Goal: Task Accomplishment & Management: Complete application form

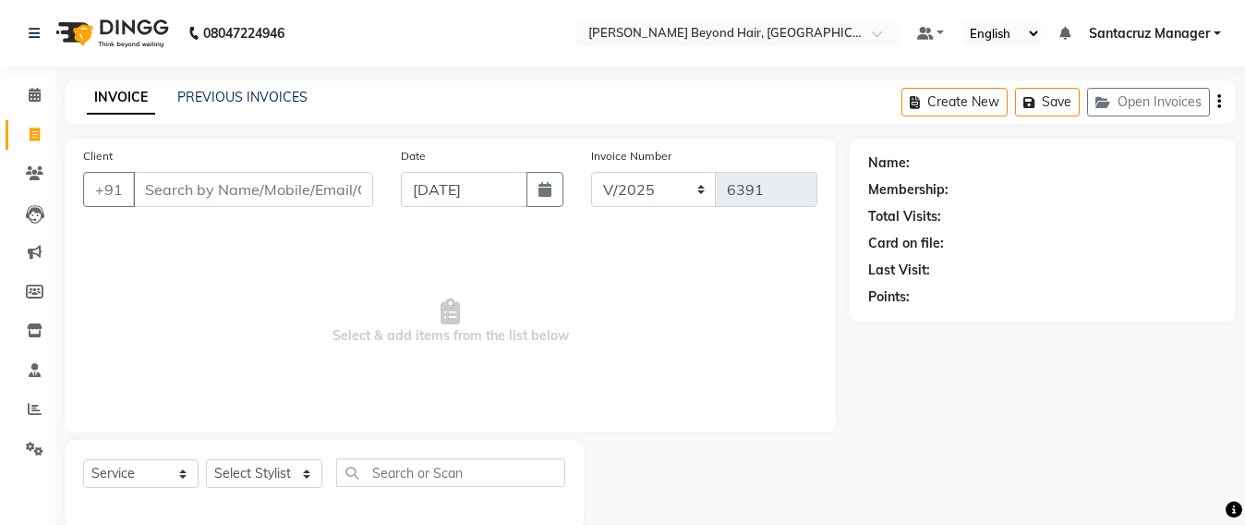
select select "6357"
select select "service"
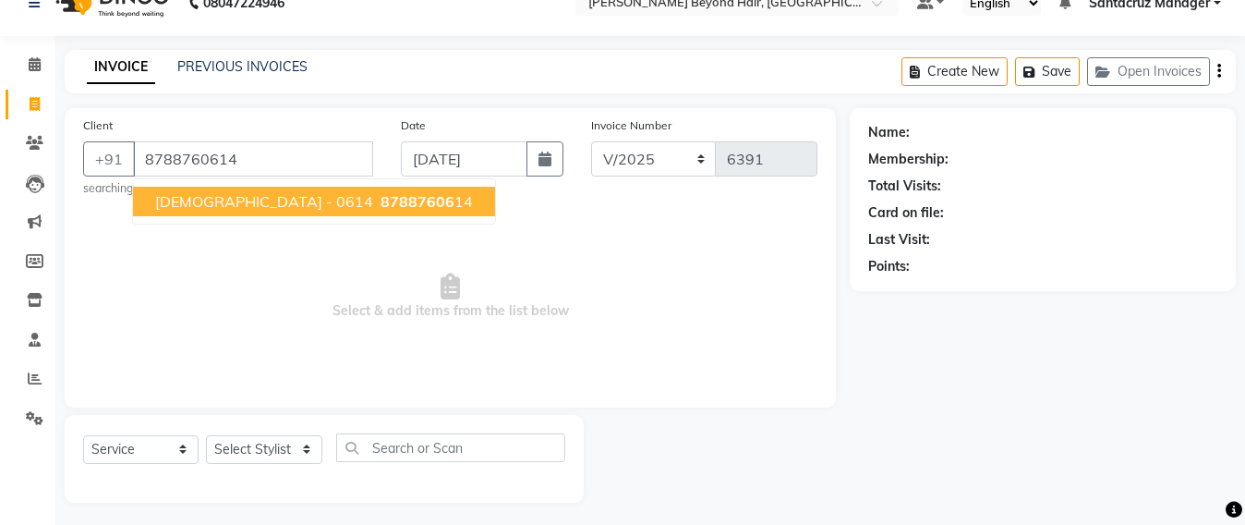
type input "8788760614"
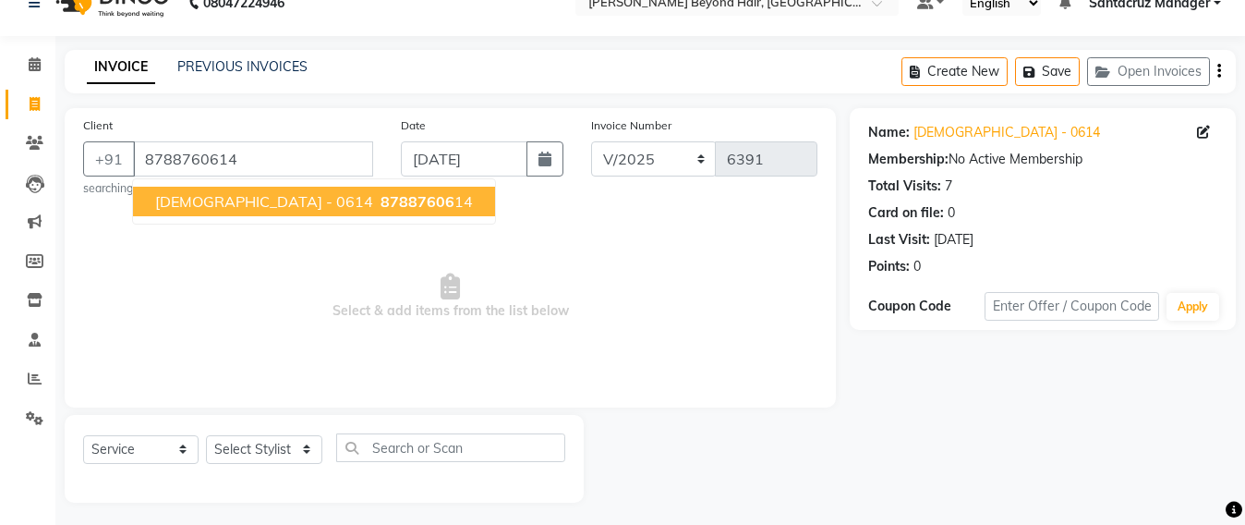
click at [230, 194] on span "[DEMOGRAPHIC_DATA] - 0614" at bounding box center [264, 201] width 218 height 18
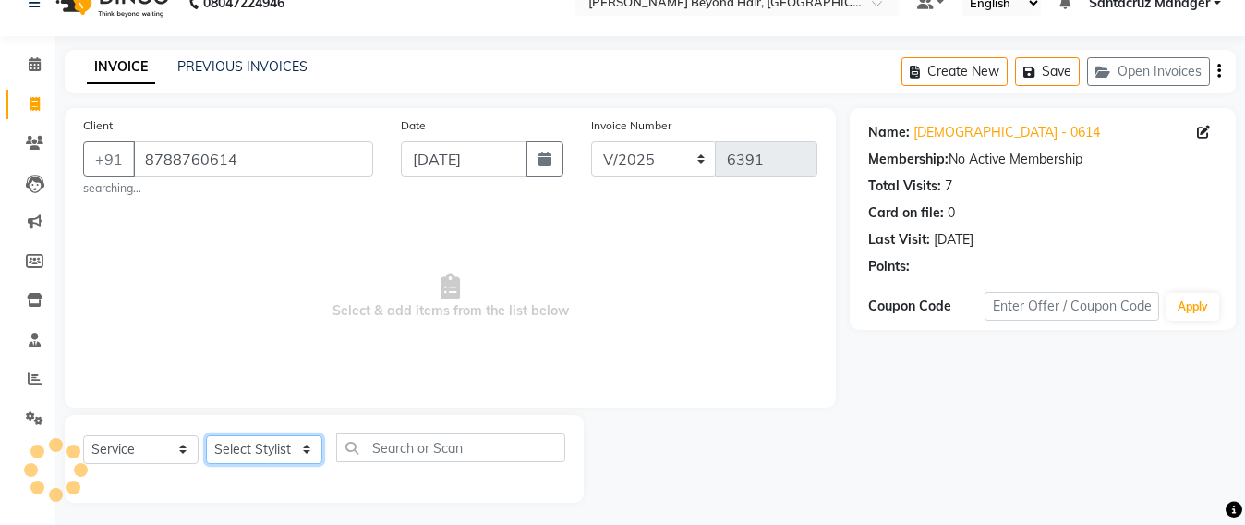
click at [237, 448] on select "Select Stylist Admin [PERSON_NAME] Sankat [PERSON_NAME] [PERSON_NAME] [PERSON_N…" at bounding box center [264, 449] width 116 height 29
select select "48409"
click at [206, 435] on select "Select Stylist Admin [PERSON_NAME] Sankat [PERSON_NAME] [PERSON_NAME] [PERSON_N…" at bounding box center [264, 449] width 116 height 29
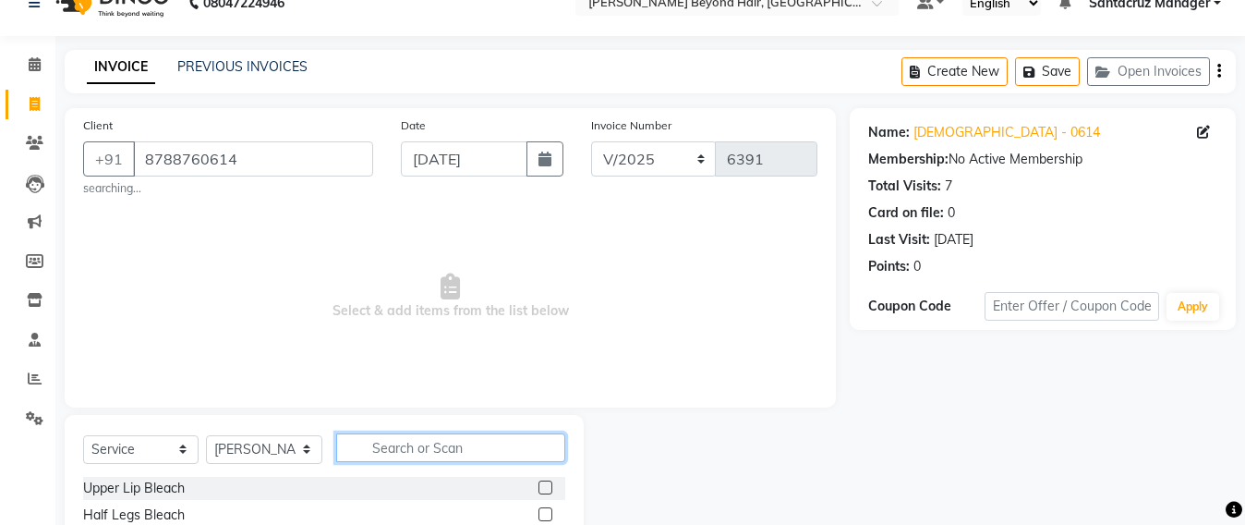
click at [415, 451] on input "text" at bounding box center [450, 447] width 229 height 29
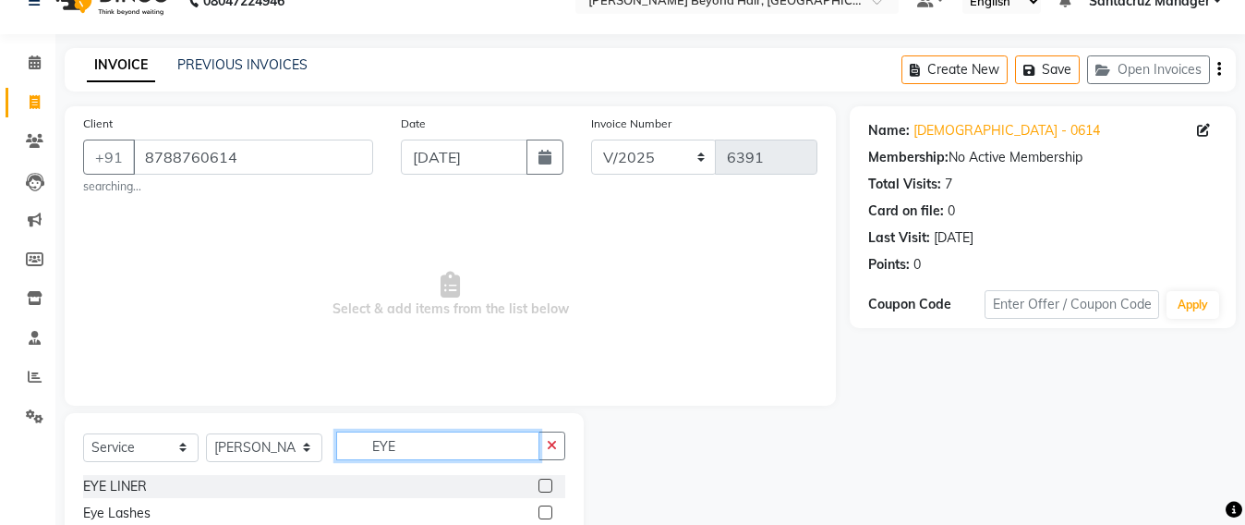
scroll to position [197, 0]
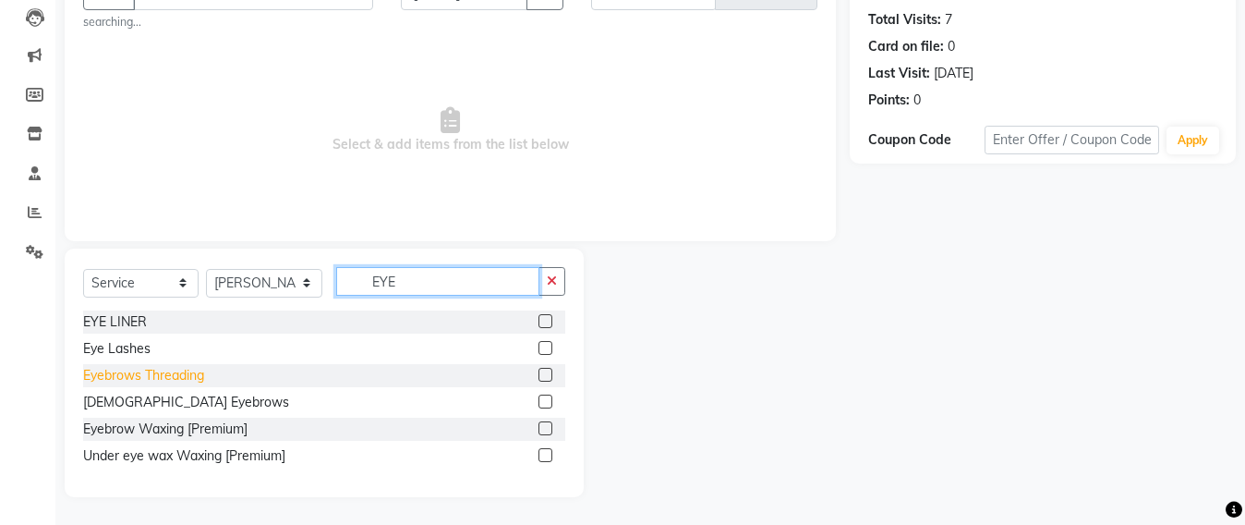
type input "EYE"
click at [157, 370] on div "Eyebrows Threading" at bounding box center [143, 375] width 121 height 19
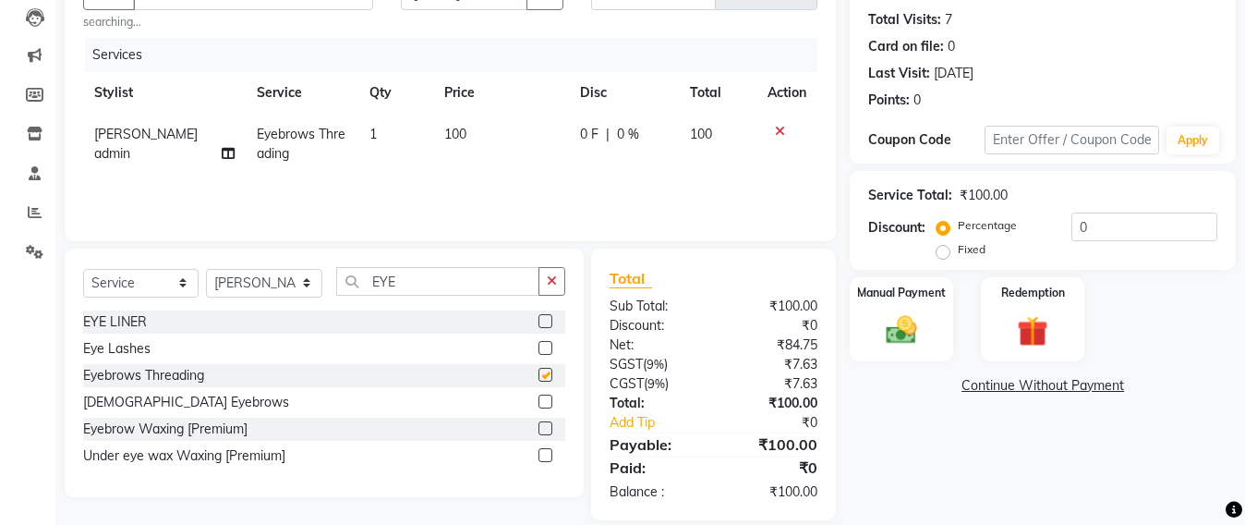
checkbox input "false"
click at [442, 278] on input "EYE" at bounding box center [437, 281] width 203 height 29
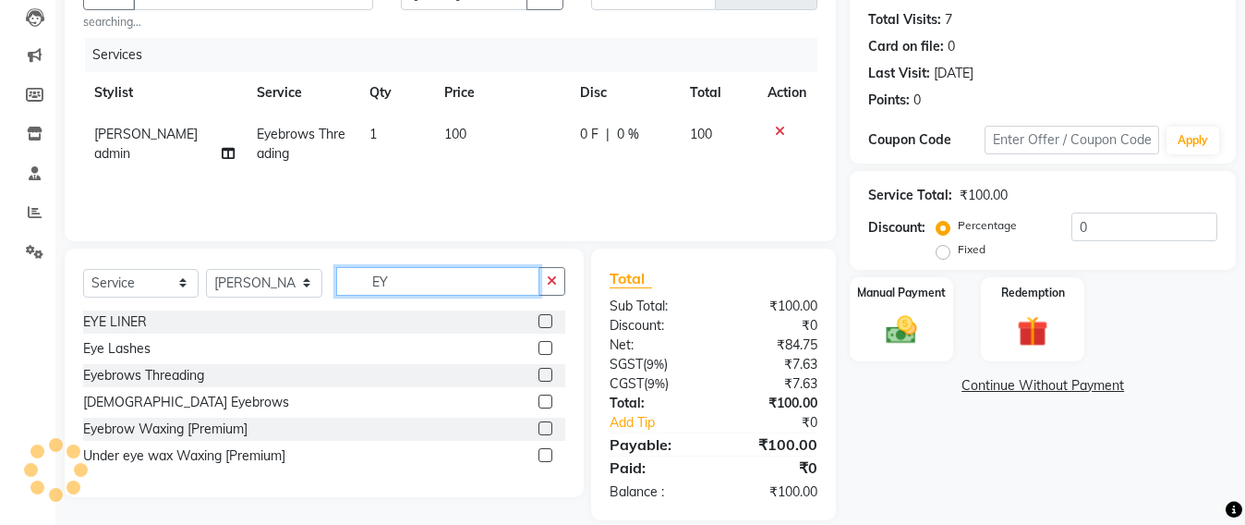
type input "E"
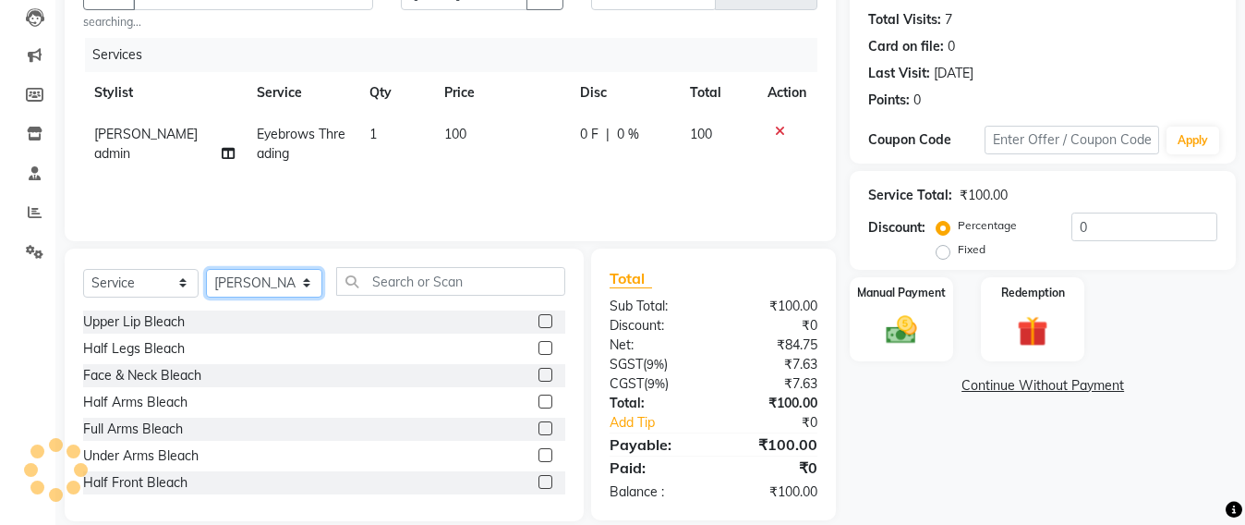
drag, startPoint x: 270, startPoint y: 286, endPoint x: 270, endPoint y: 269, distance: 17.6
click at [270, 286] on select "Select Stylist Admin [PERSON_NAME] Sankat [PERSON_NAME] [PERSON_NAME] [PERSON_N…" at bounding box center [264, 283] width 116 height 29
select select "47907"
click at [206, 269] on select "Select Stylist Admin [PERSON_NAME] Sankat [PERSON_NAME] [PERSON_NAME] [PERSON_N…" at bounding box center [264, 283] width 116 height 29
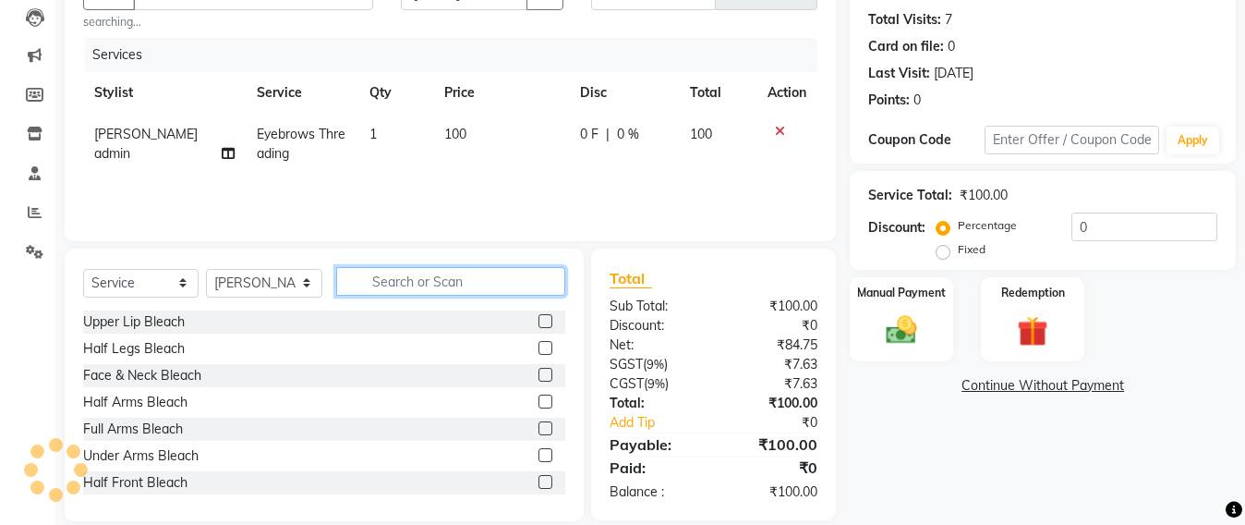
click at [407, 281] on input "text" at bounding box center [450, 281] width 229 height 29
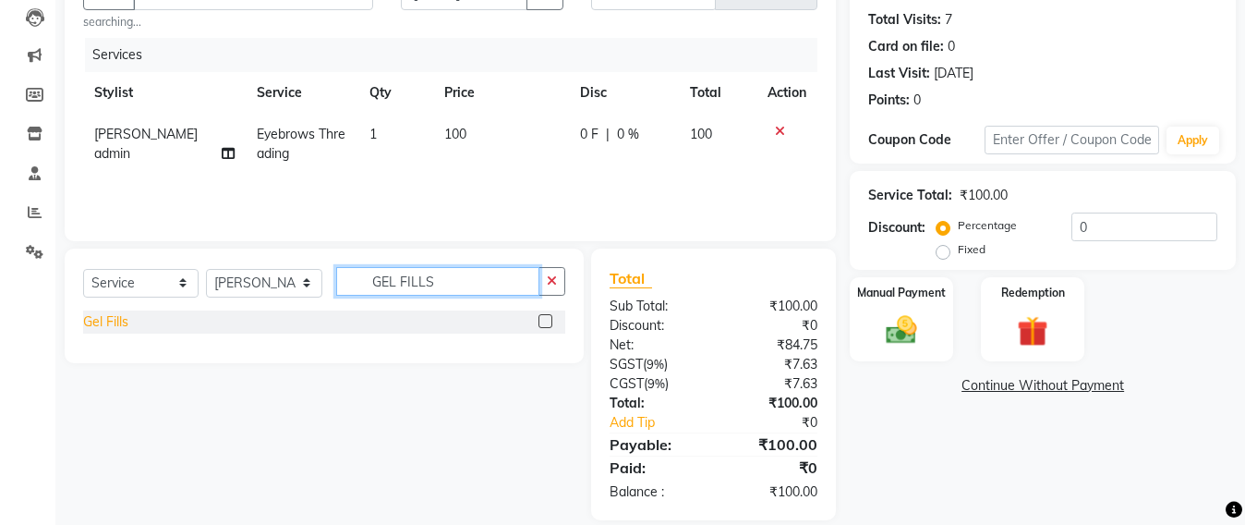
type input "GEL FILLS"
click at [105, 322] on div "Gel Fills" at bounding box center [105, 321] width 45 height 19
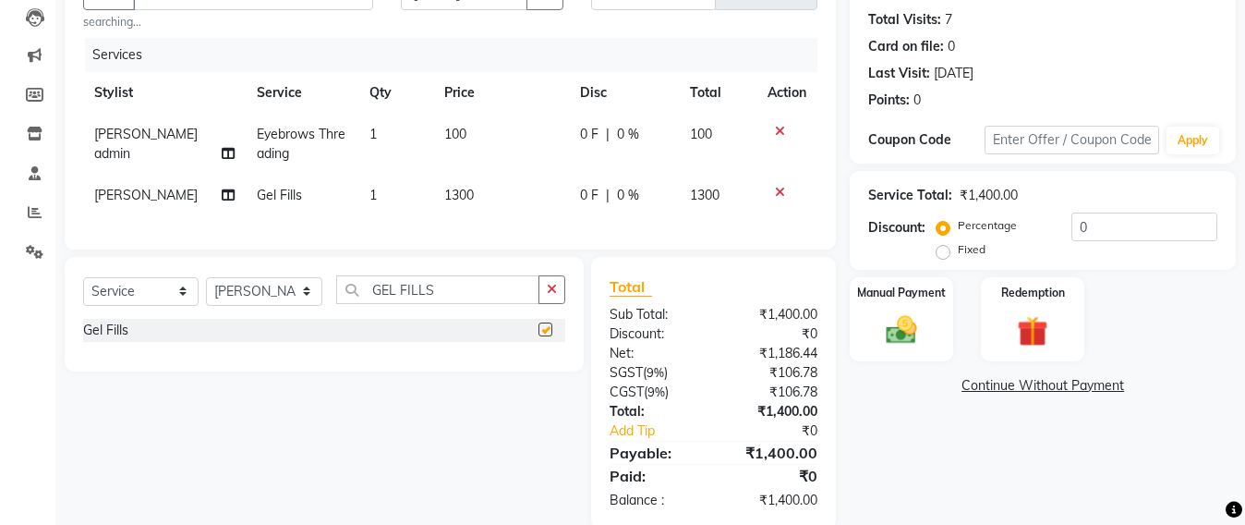
checkbox input "false"
drag, startPoint x: 274, startPoint y: 314, endPoint x: 273, endPoint y: 301, distance: 13.1
click at [274, 306] on select "Select Stylist Admin [PERSON_NAME] Sankat [PERSON_NAME] [PERSON_NAME] [PERSON_N…" at bounding box center [264, 291] width 116 height 29
select select "85545"
click at [206, 294] on select "Select Stylist Admin [PERSON_NAME] Sankat [PERSON_NAME] [PERSON_NAME] [PERSON_N…" at bounding box center [264, 291] width 116 height 29
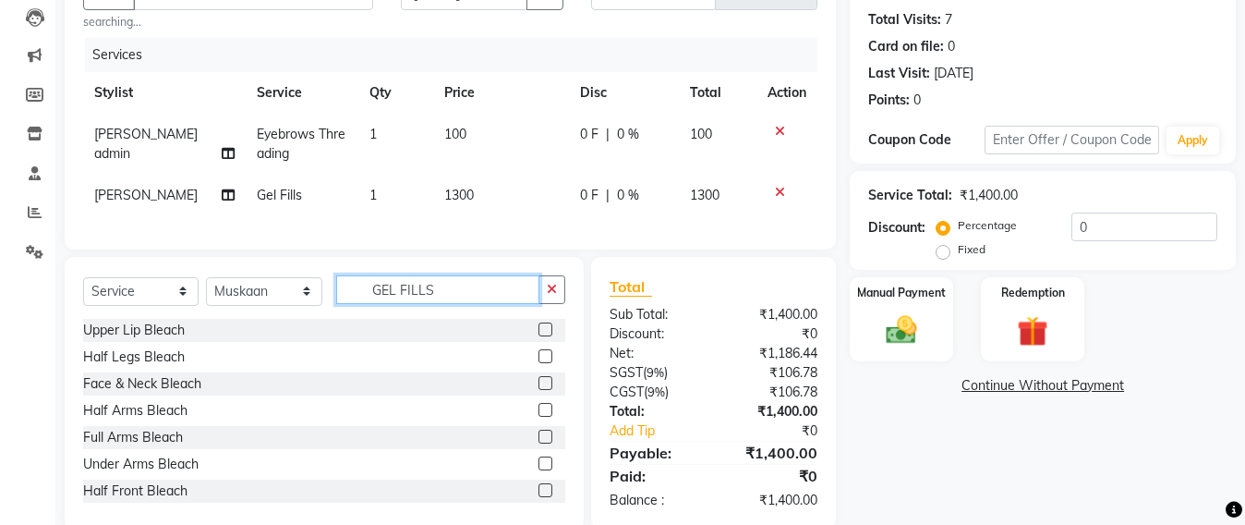
click at [451, 304] on input "GEL FILLS" at bounding box center [437, 289] width 203 height 29
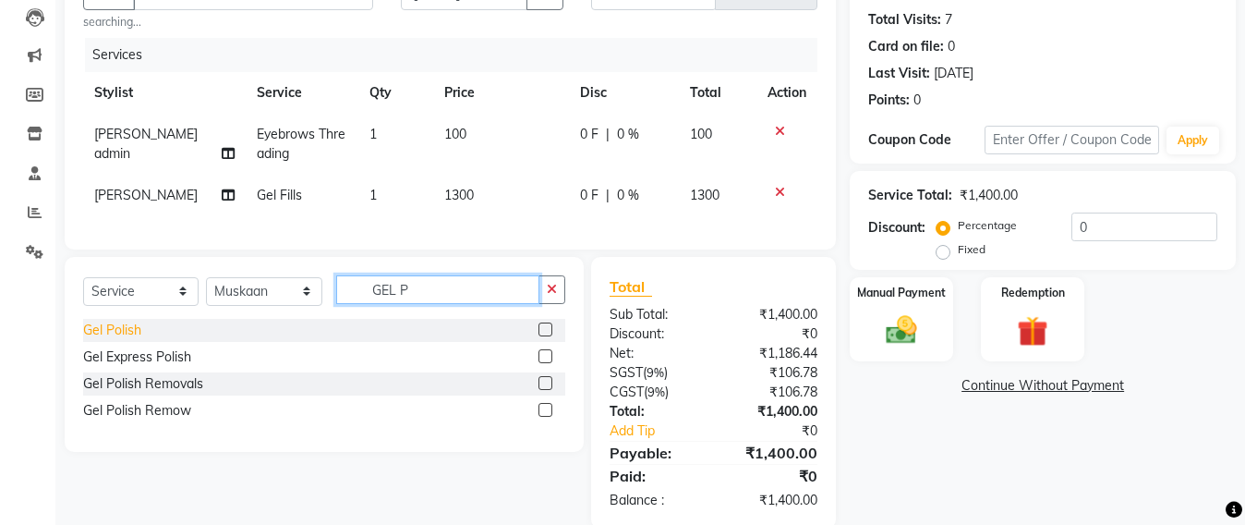
type input "GEL P"
click at [102, 340] on div "Gel Polish" at bounding box center [112, 330] width 58 height 19
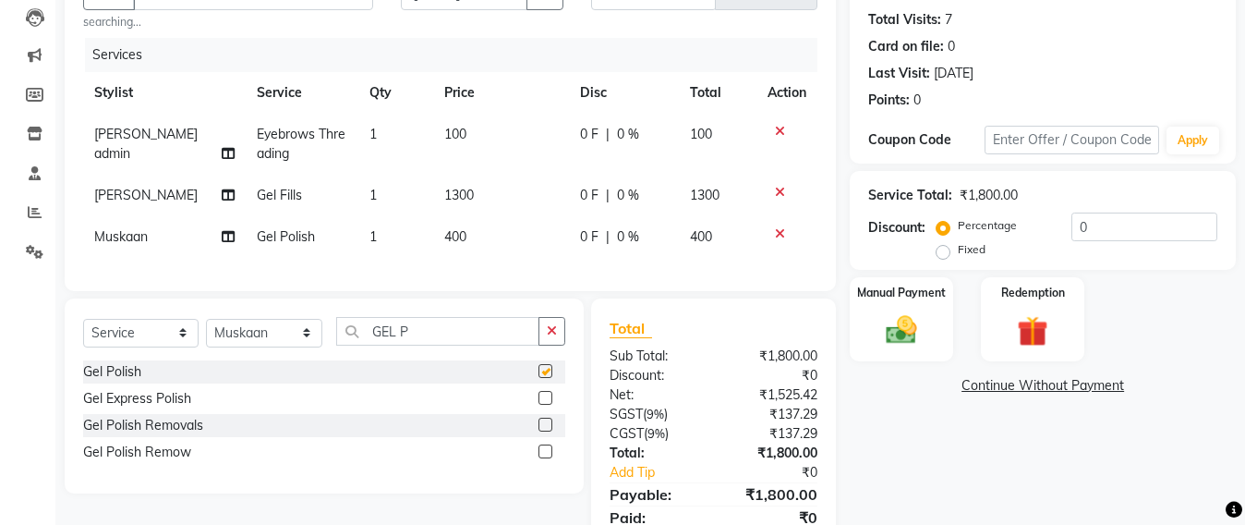
checkbox input "false"
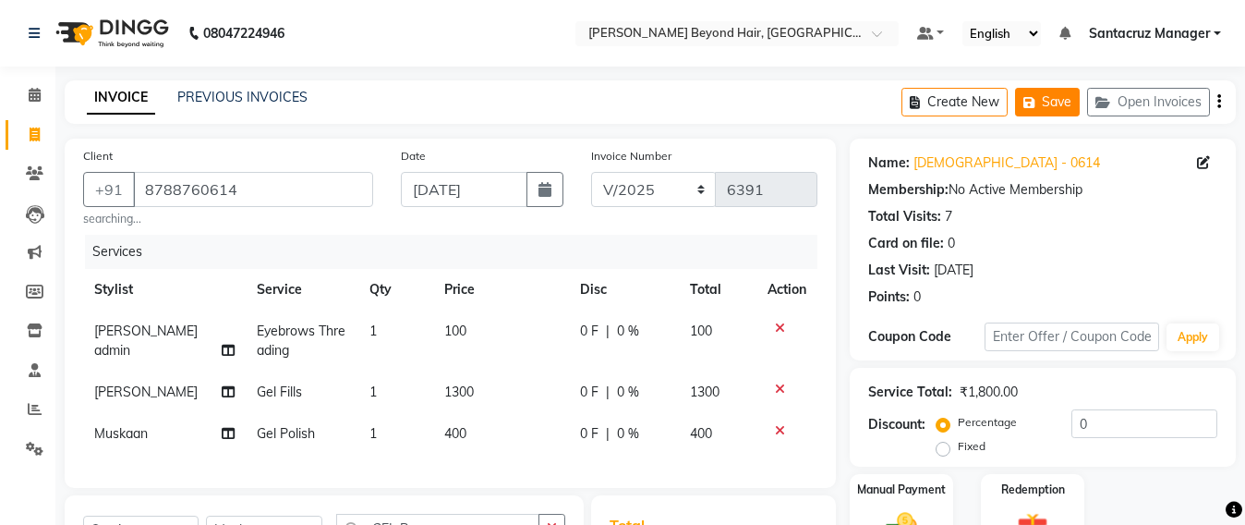
click at [1057, 108] on button "Save" at bounding box center [1047, 102] width 65 height 29
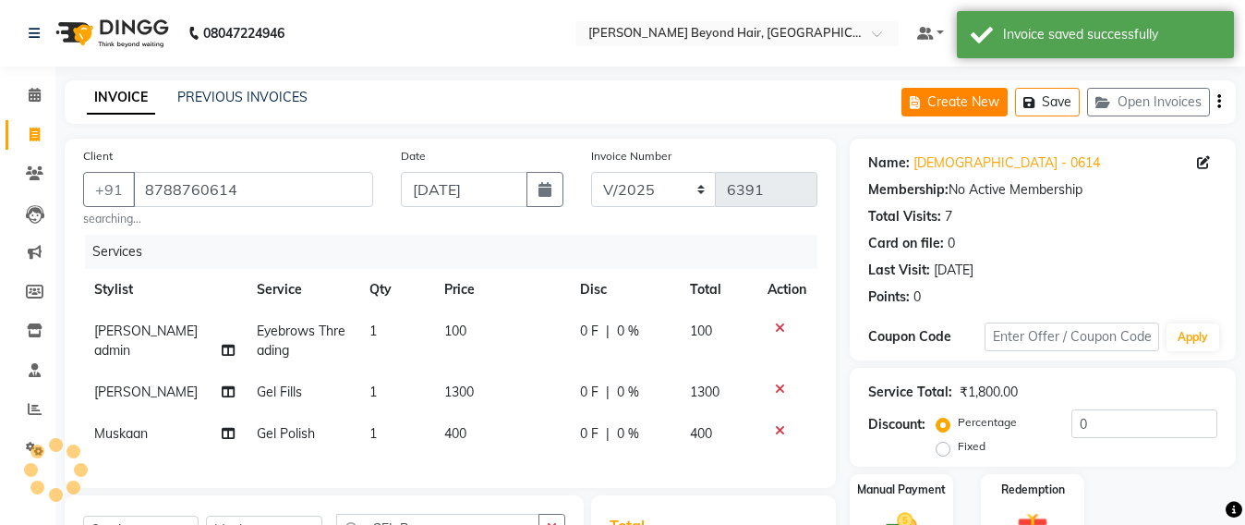
click at [938, 106] on button "Create New" at bounding box center [955, 102] width 106 height 29
select select "service"
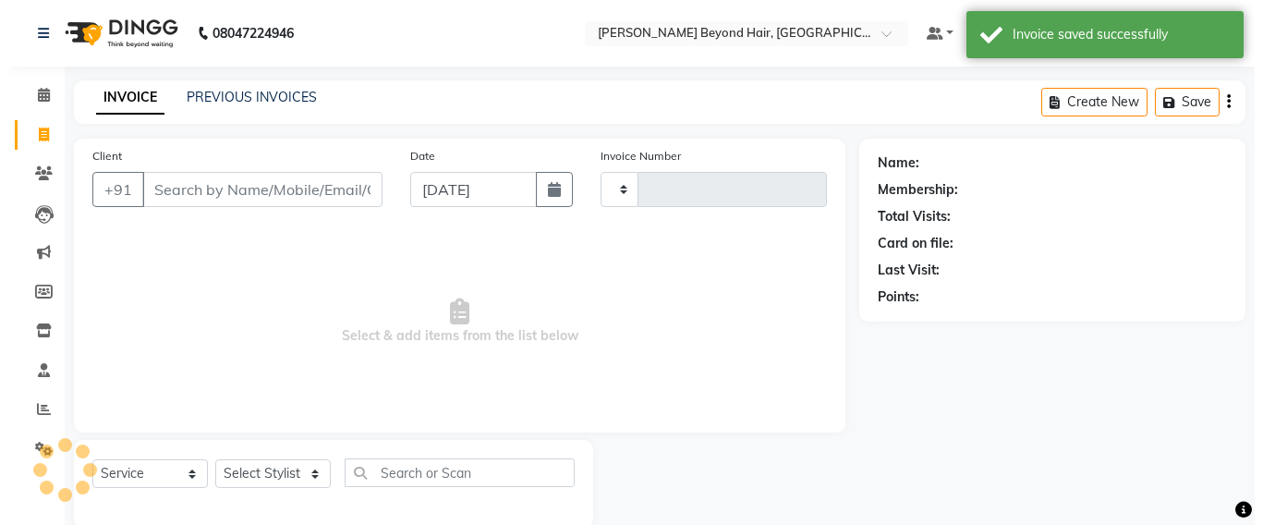
scroll to position [30, 0]
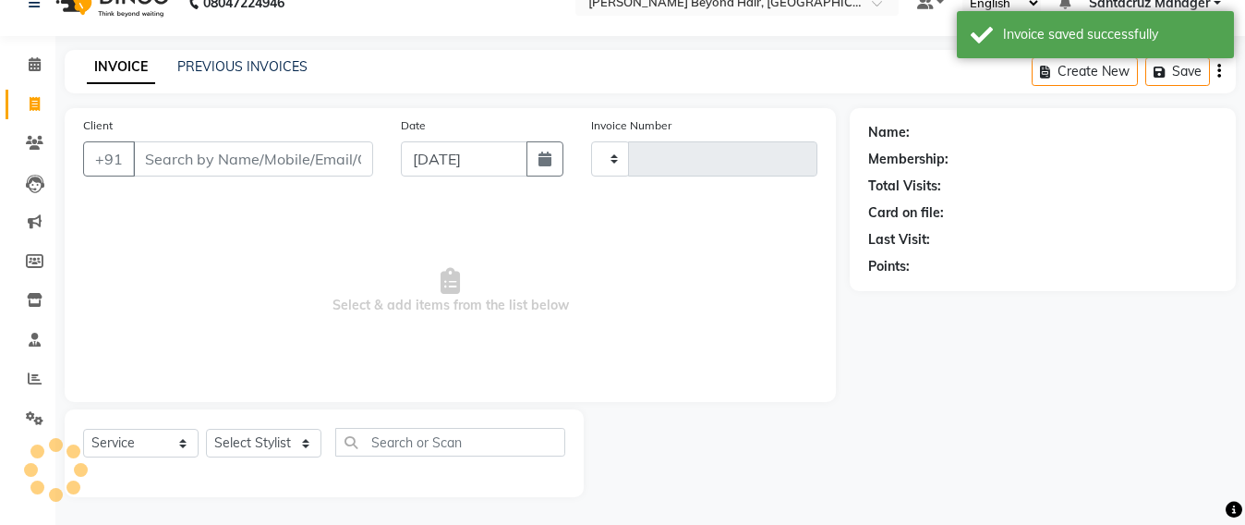
type input "6391"
select select "6357"
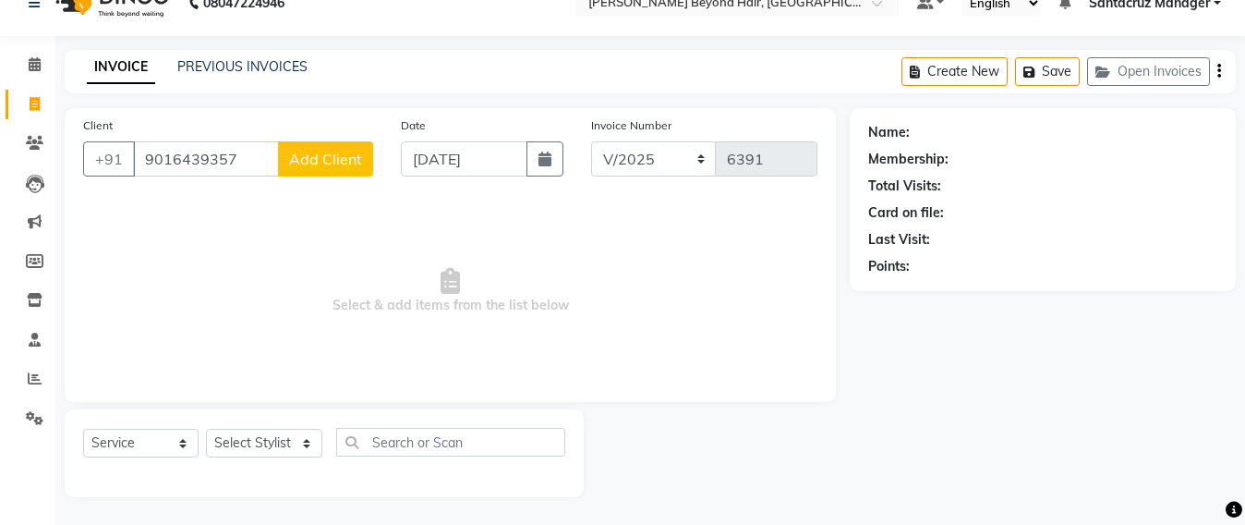
type input "9016439357"
click at [303, 166] on span "Add Client" at bounding box center [325, 159] width 73 height 18
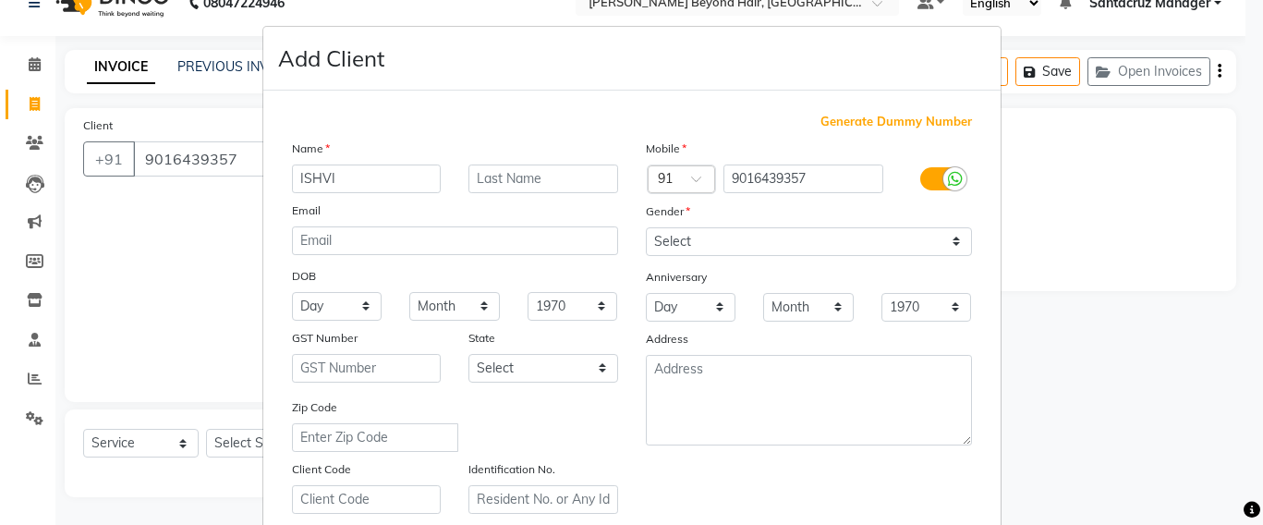
type input "ISHVI"
click at [759, 241] on select "Select [DEMOGRAPHIC_DATA] [DEMOGRAPHIC_DATA] Other Prefer Not To Say" at bounding box center [809, 241] width 326 height 29
select select "[DEMOGRAPHIC_DATA]"
click at [646, 227] on select "Select [DEMOGRAPHIC_DATA] [DEMOGRAPHIC_DATA] Other Prefer Not To Say" at bounding box center [809, 241] width 326 height 29
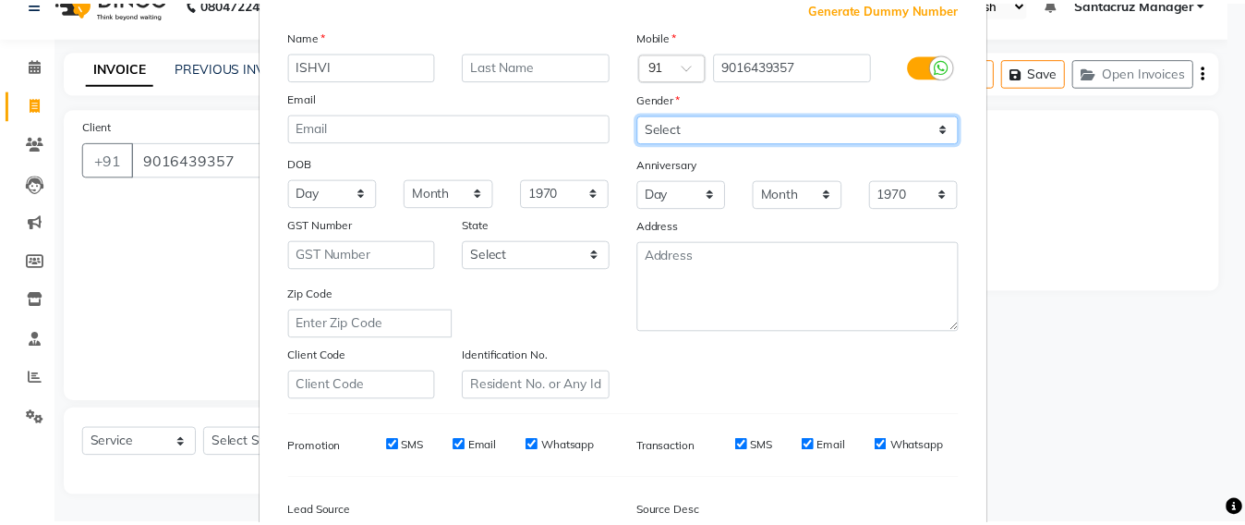
scroll to position [328, 0]
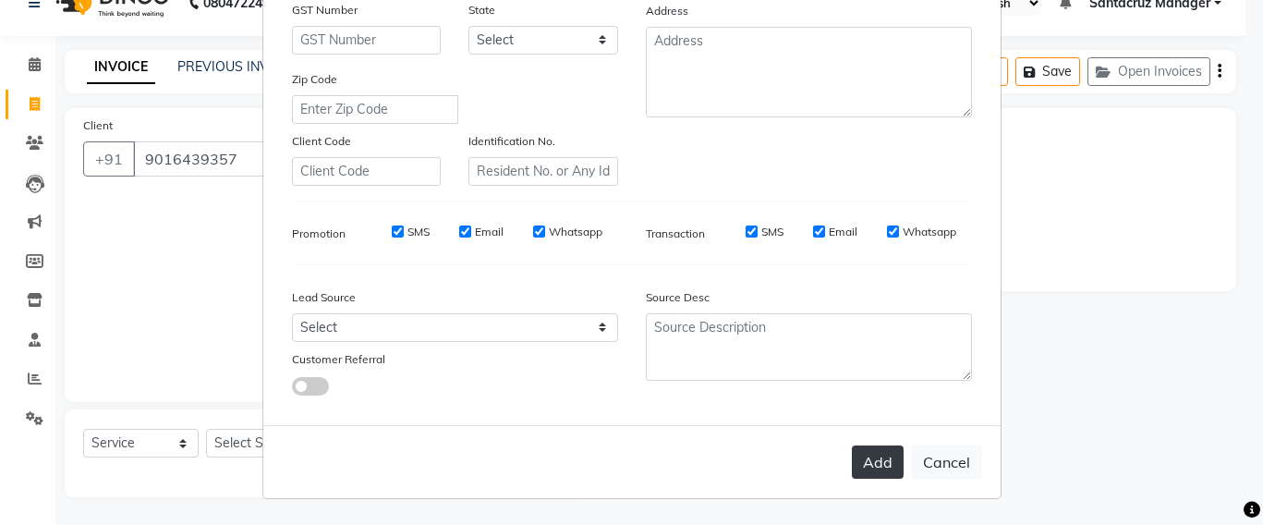
click at [871, 465] on button "Add" at bounding box center [878, 461] width 52 height 33
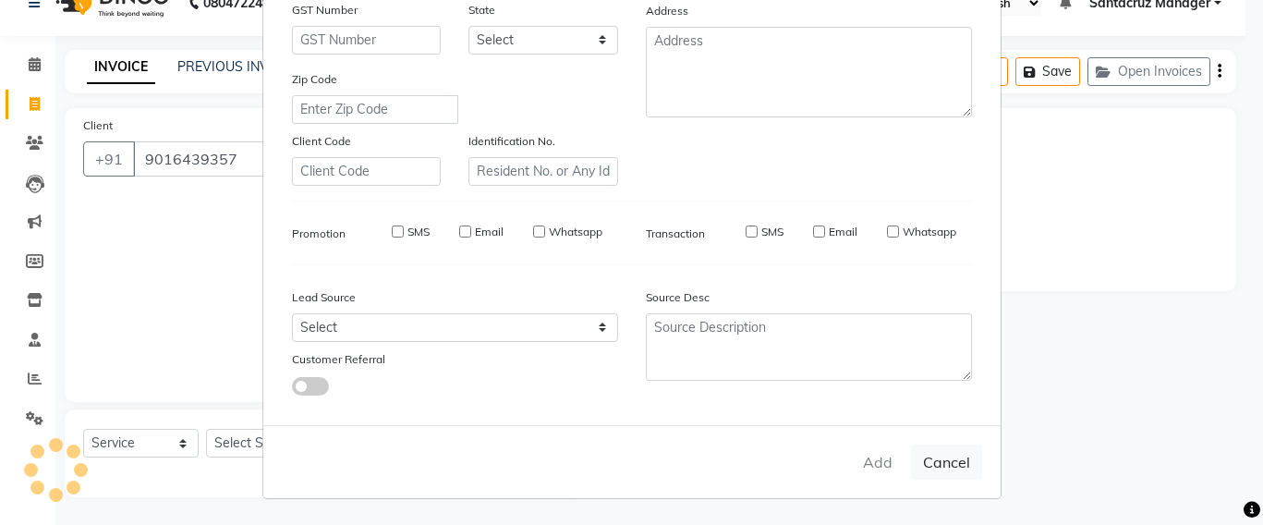
select select
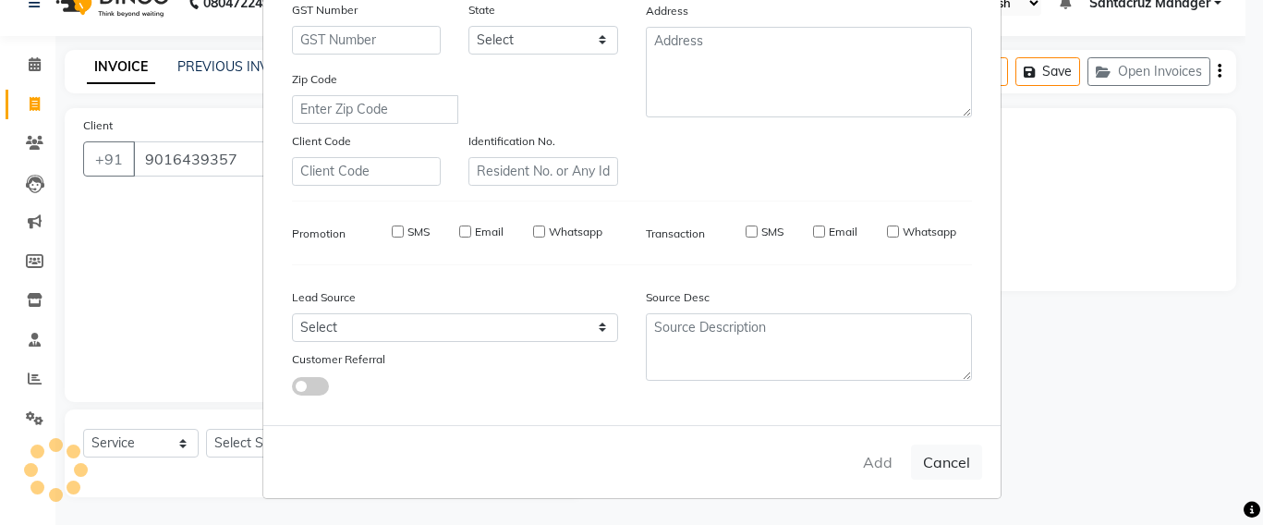
select select
checkbox input "false"
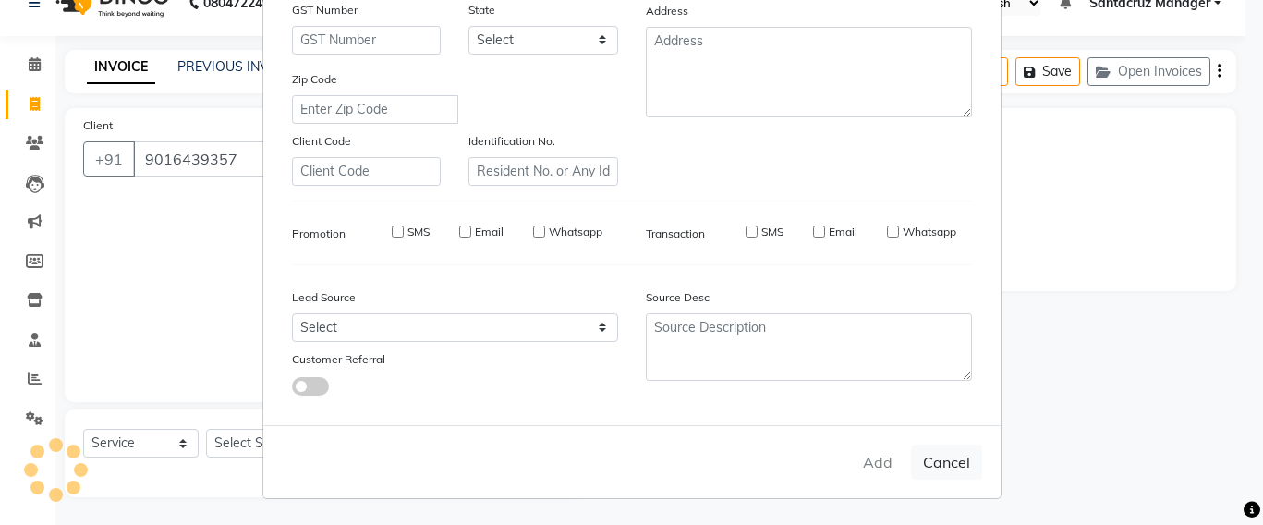
checkbox input "false"
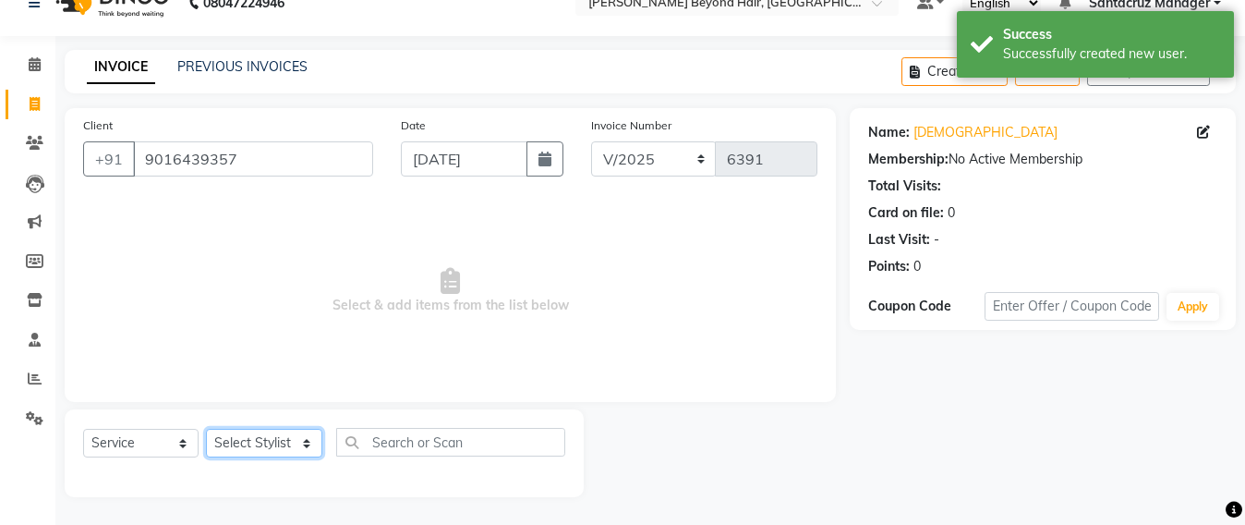
click at [238, 436] on select "Select Stylist Admin [PERSON_NAME] Sankat [PERSON_NAME] [PERSON_NAME] [PERSON_N…" at bounding box center [264, 443] width 116 height 29
select select "47842"
click at [206, 429] on select "Select Stylist Admin [PERSON_NAME] Sankat [PERSON_NAME] [PERSON_NAME] [PERSON_N…" at bounding box center [264, 443] width 116 height 29
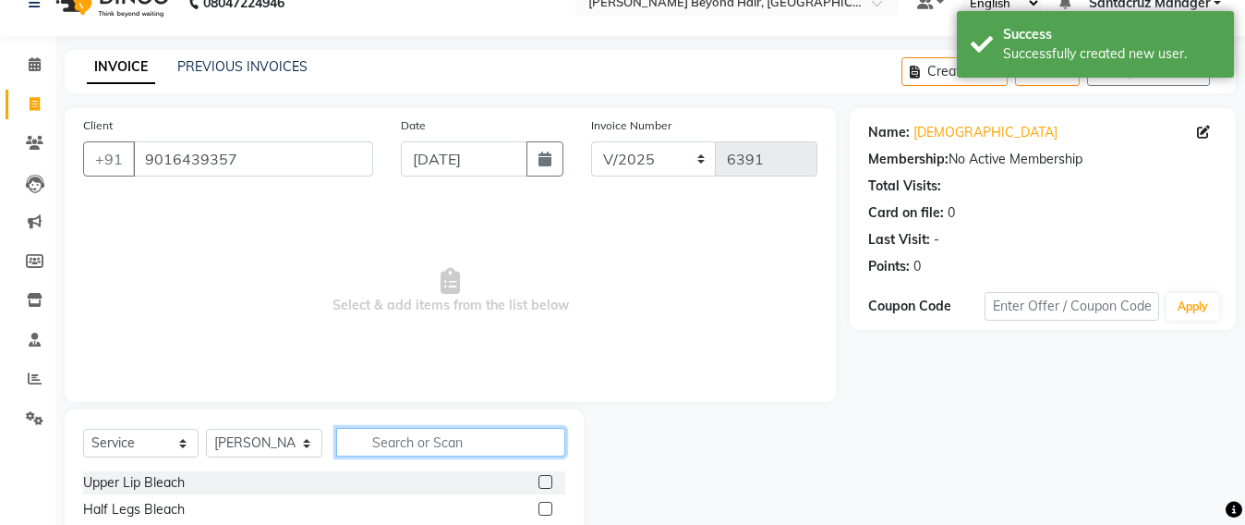
click at [418, 442] on input "text" at bounding box center [450, 442] width 229 height 29
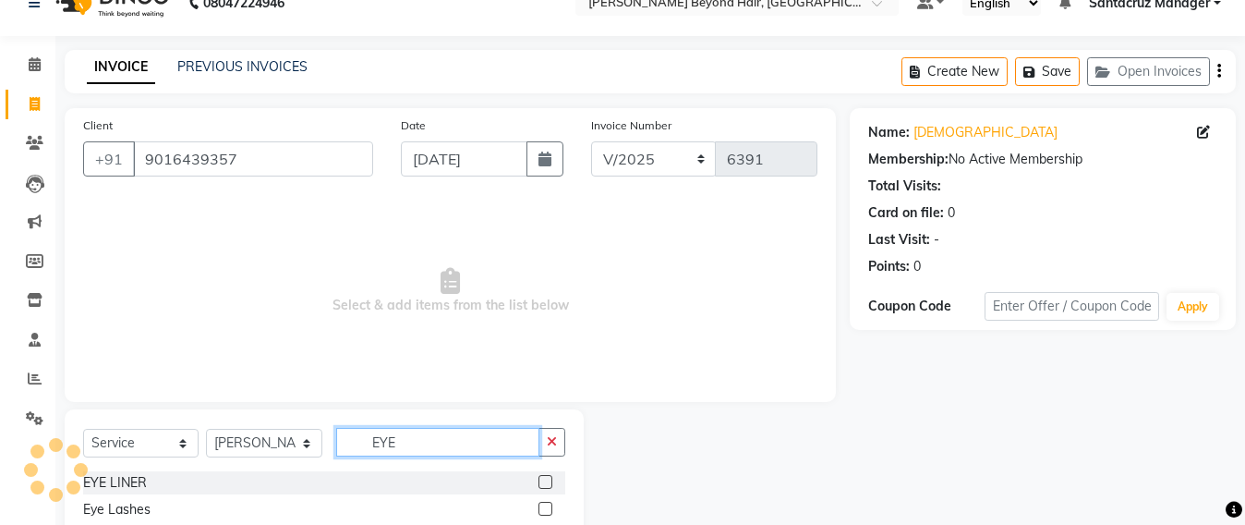
scroll to position [191, 0]
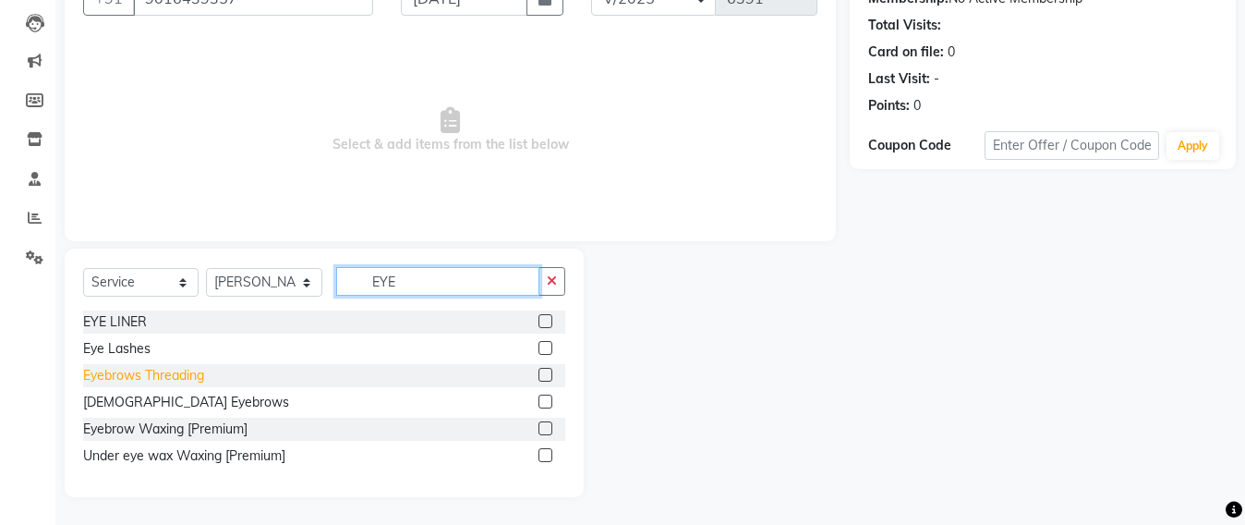
type input "EYE"
click at [125, 380] on div "Eyebrows Threading" at bounding box center [143, 375] width 121 height 19
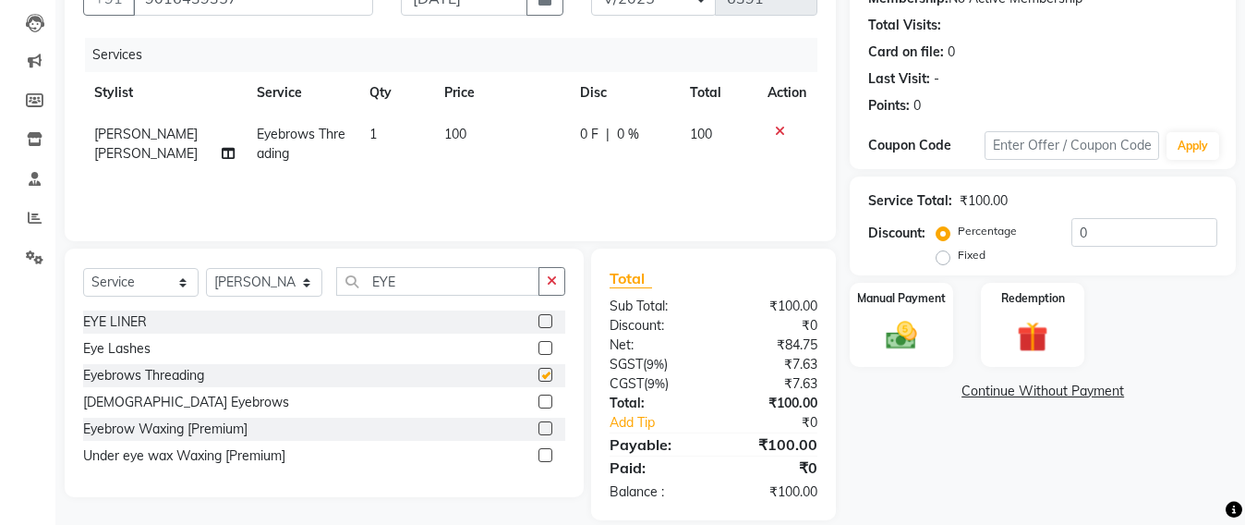
checkbox input "false"
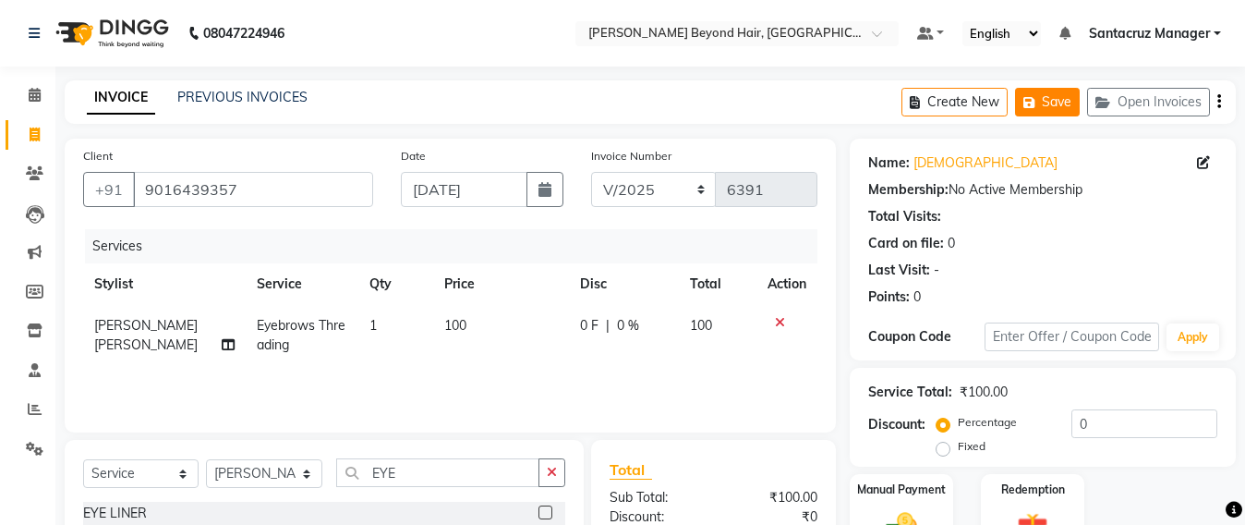
click at [1049, 98] on button "Save" at bounding box center [1047, 102] width 65 height 29
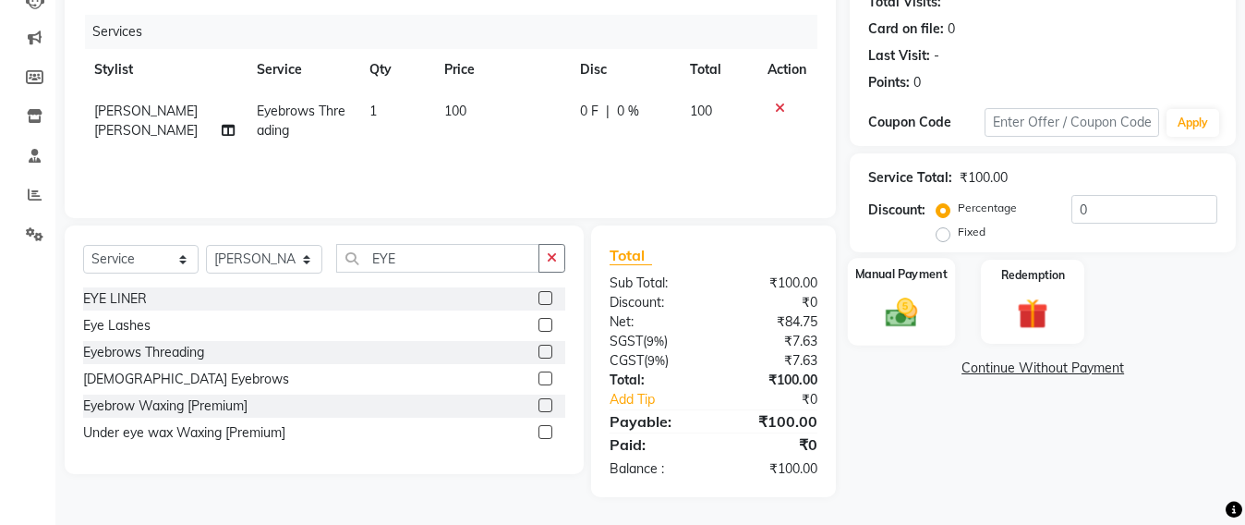
click at [899, 309] on img at bounding box center [902, 312] width 52 height 37
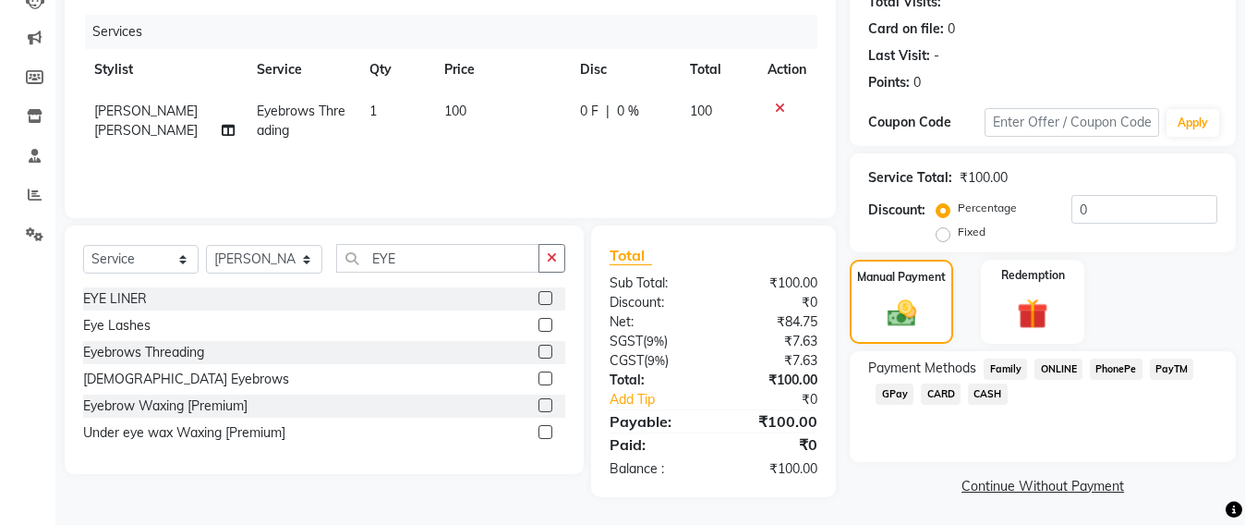
click at [906, 391] on span "GPay" at bounding box center [895, 393] width 38 height 21
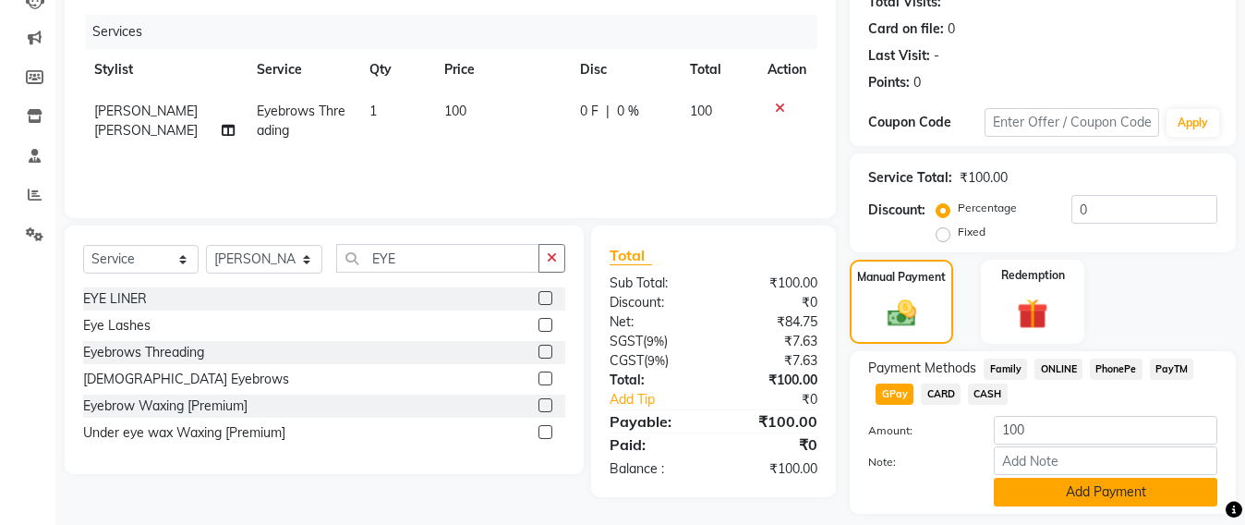
scroll to position [269, 0]
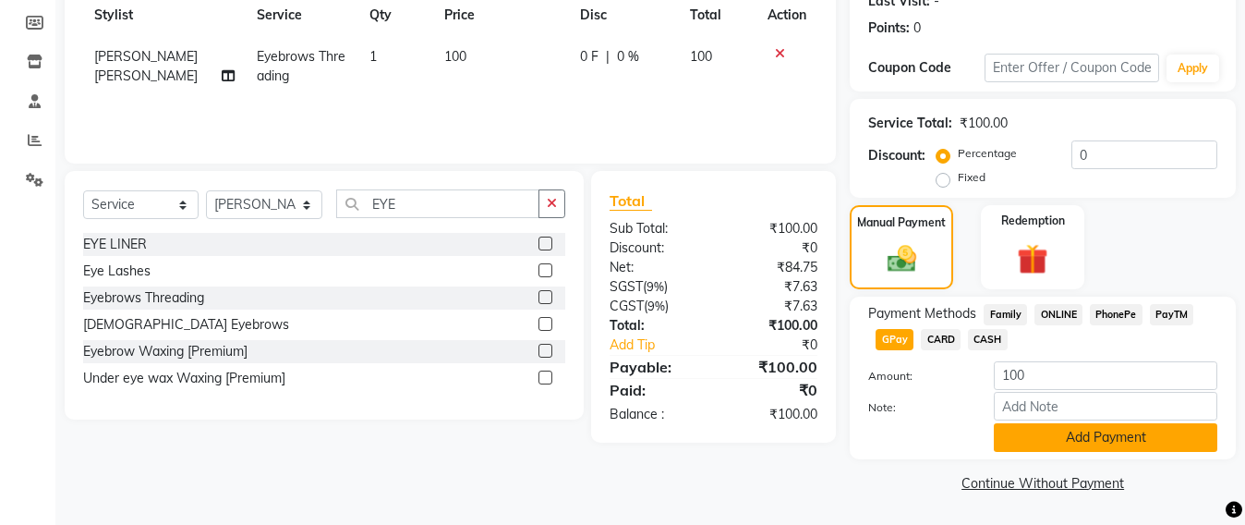
click at [1049, 431] on button "Add Payment" at bounding box center [1106, 437] width 224 height 29
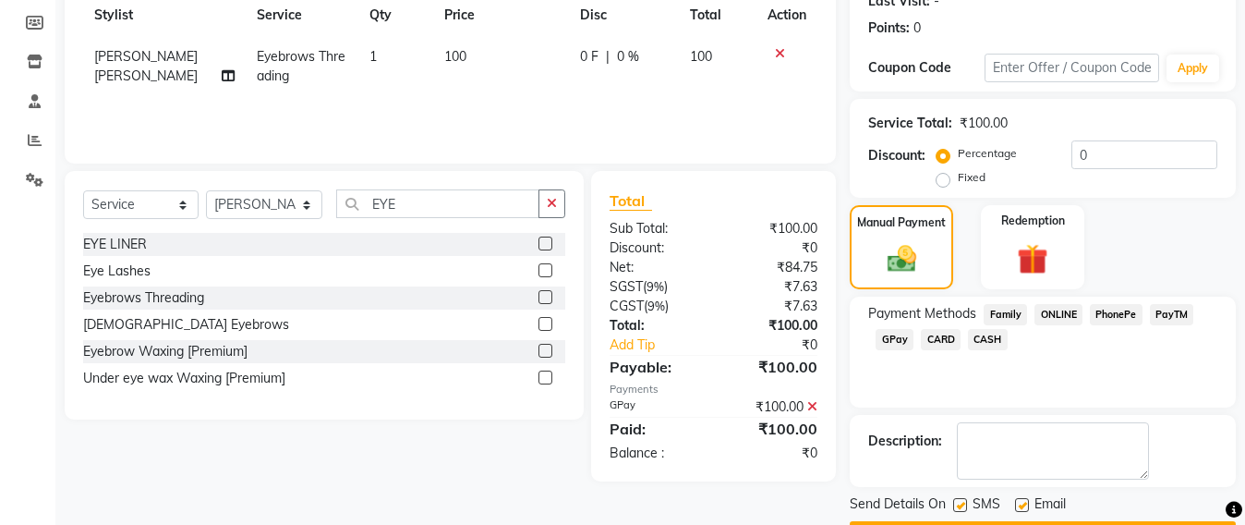
scroll to position [321, 0]
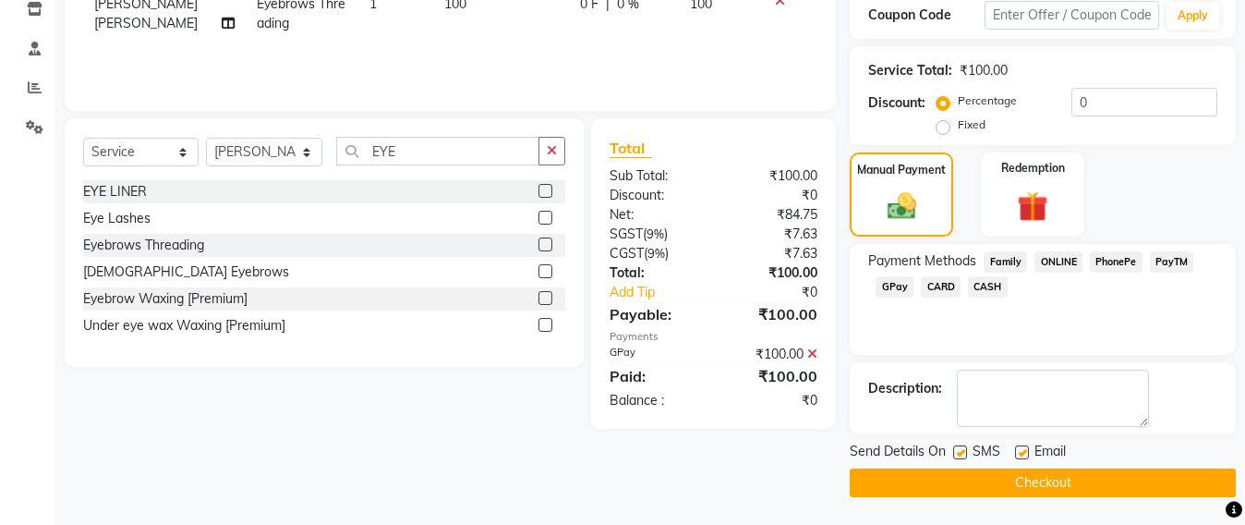
click at [1021, 483] on button "Checkout" at bounding box center [1043, 482] width 386 height 29
